Goal: Find specific page/section: Find specific page/section

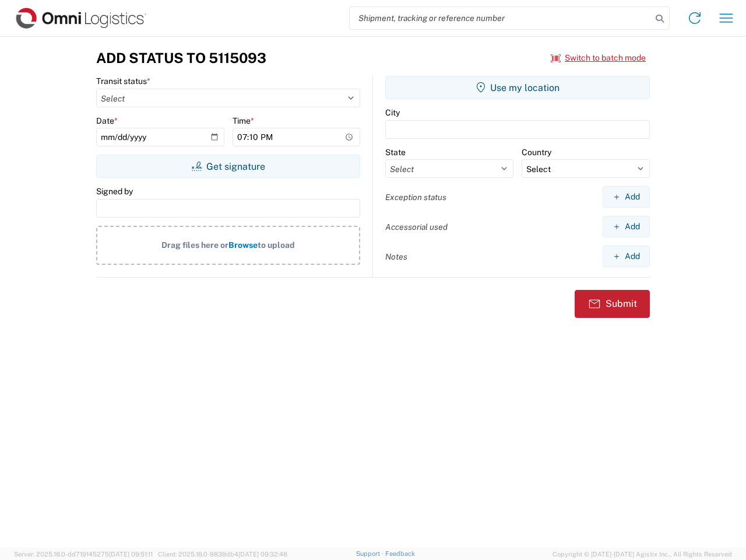
click at [501, 18] on input "search" at bounding box center [501, 18] width 302 height 22
click at [660, 19] on icon at bounding box center [660, 18] width 16 height 16
click at [695, 18] on icon at bounding box center [694, 18] width 19 height 19
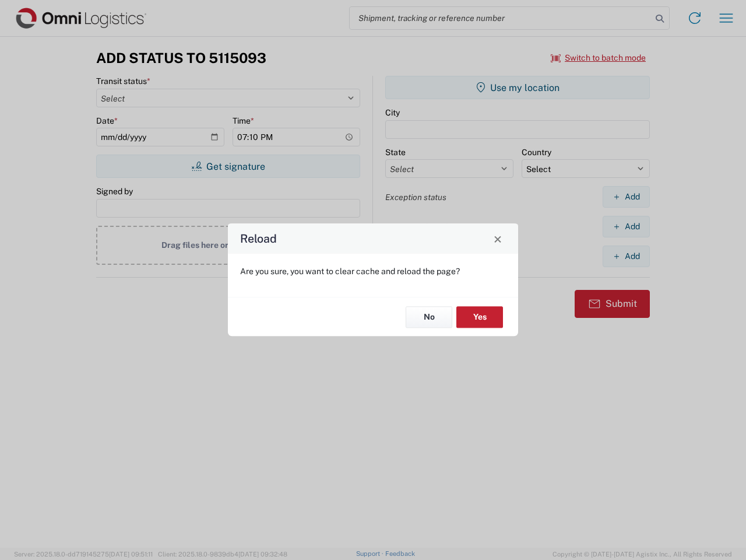
click at [726, 18] on div "Reload Are you sure, you want to clear cache and reload the page? No Yes" at bounding box center [373, 280] width 746 height 560
click at [599, 58] on div "Reload Are you sure, you want to clear cache and reload the page? No Yes" at bounding box center [373, 280] width 746 height 560
click at [228, 166] on div "Reload Are you sure, you want to clear cache and reload the page? No Yes" at bounding box center [373, 280] width 746 height 560
click at [518, 87] on div "Reload Are you sure, you want to clear cache and reload the page? No Yes" at bounding box center [373, 280] width 746 height 560
click at [626, 196] on div "Reload Are you sure, you want to clear cache and reload the page? No Yes" at bounding box center [373, 280] width 746 height 560
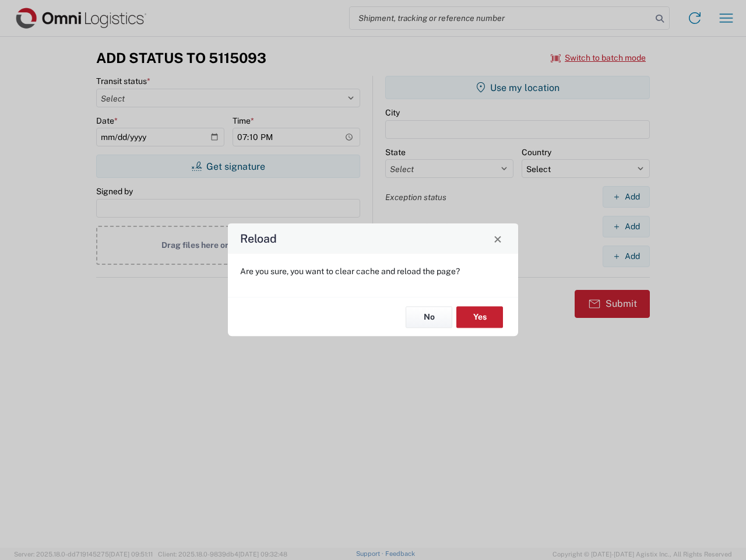
click at [626, 226] on div "Reload Are you sure, you want to clear cache and reload the page? No Yes" at bounding box center [373, 280] width 746 height 560
click at [626, 256] on div "Reload Are you sure, you want to clear cache and reload the page? No Yes" at bounding box center [373, 280] width 746 height 560
